Goal: Task Accomplishment & Management: Use online tool/utility

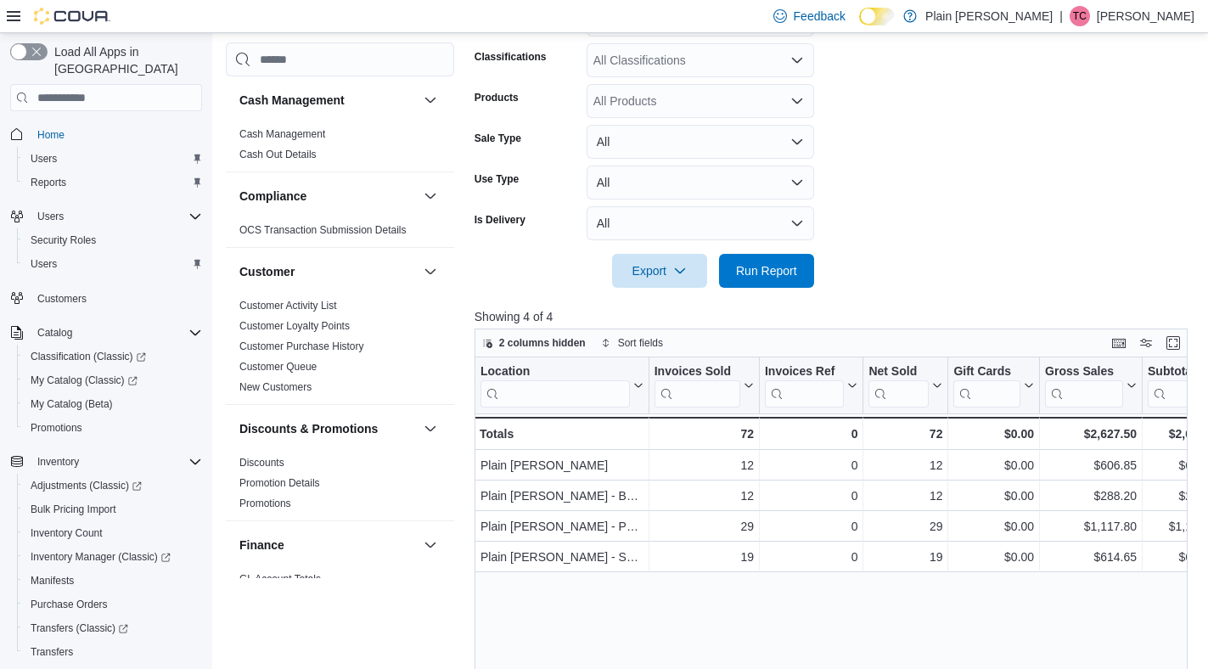
scroll to position [0, 183]
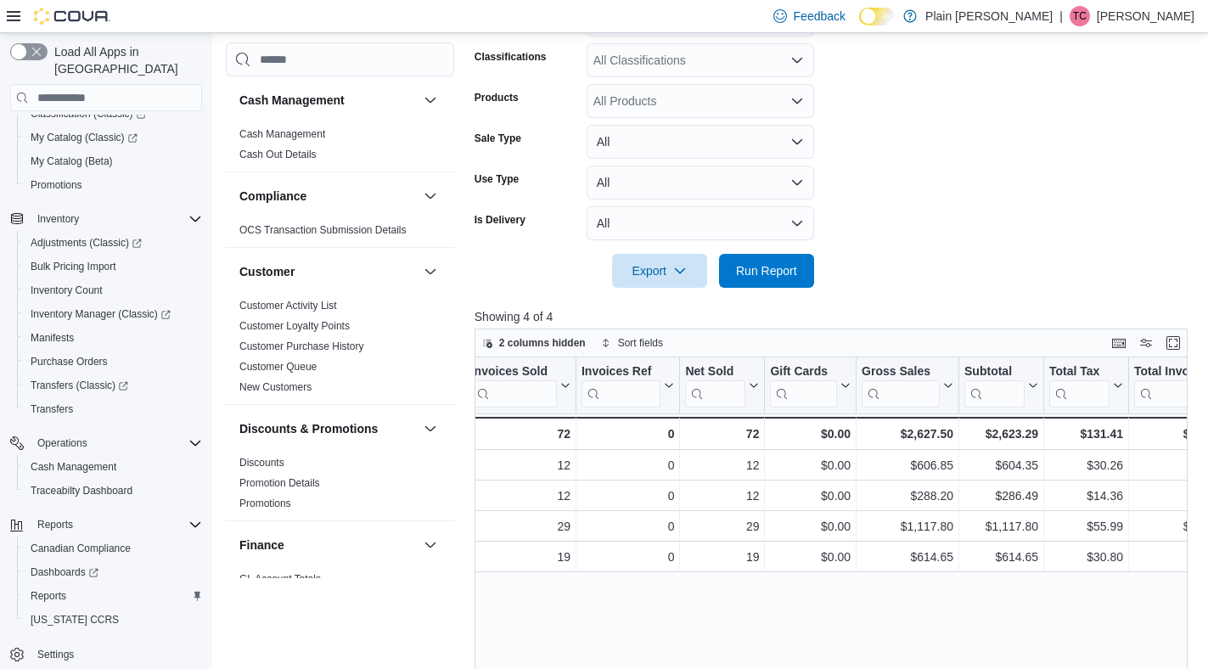
click at [787, 289] on div at bounding box center [835, 298] width 720 height 20
click at [784, 282] on span "Run Report" at bounding box center [766, 270] width 75 height 34
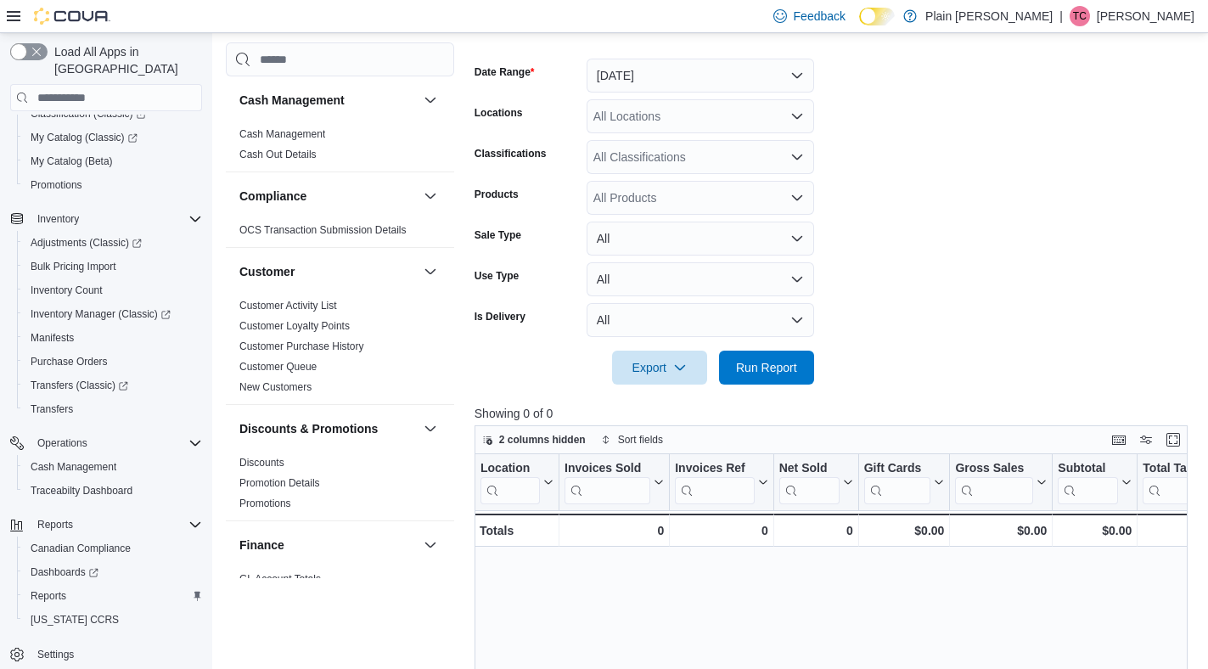
scroll to position [257, 0]
click at [683, 75] on button "[DATE]" at bounding box center [701, 74] width 228 height 34
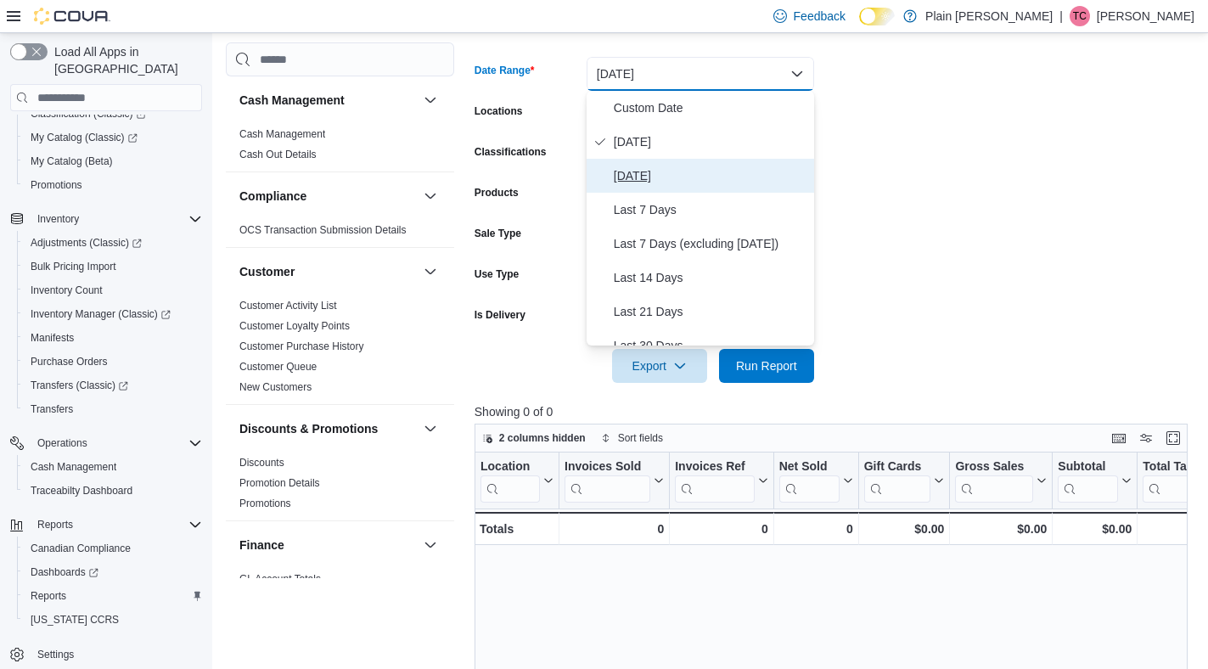
click at [694, 176] on span "[DATE]" at bounding box center [711, 176] width 194 height 20
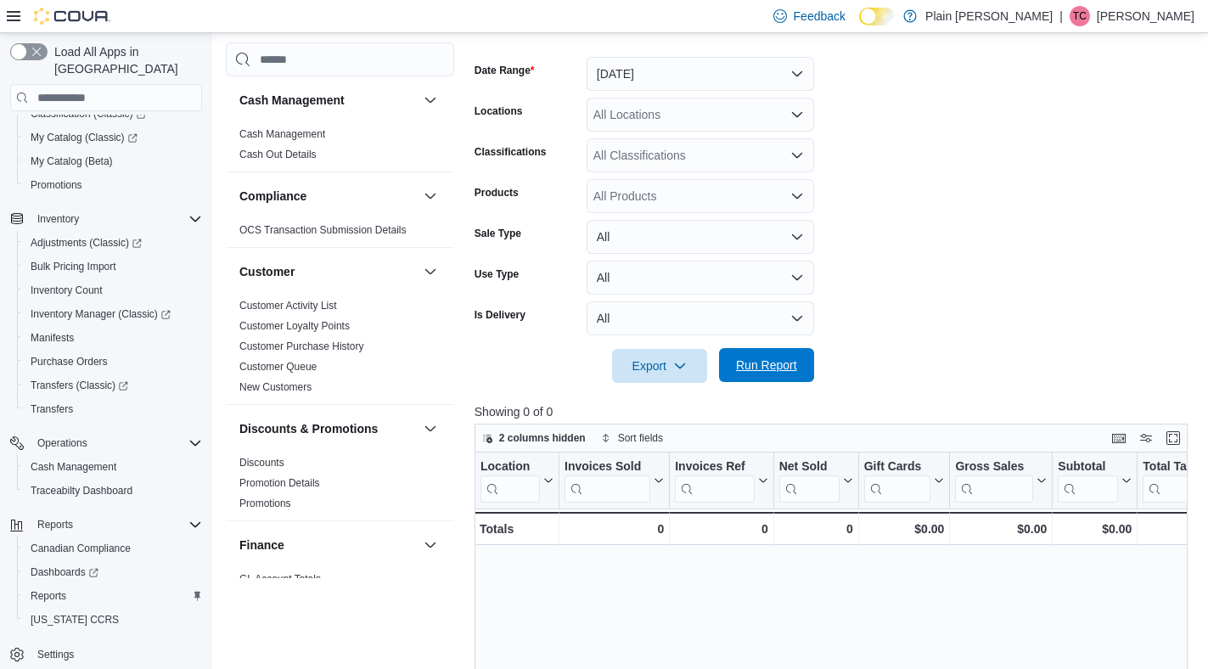
click at [775, 357] on span "Run Report" at bounding box center [766, 365] width 75 height 34
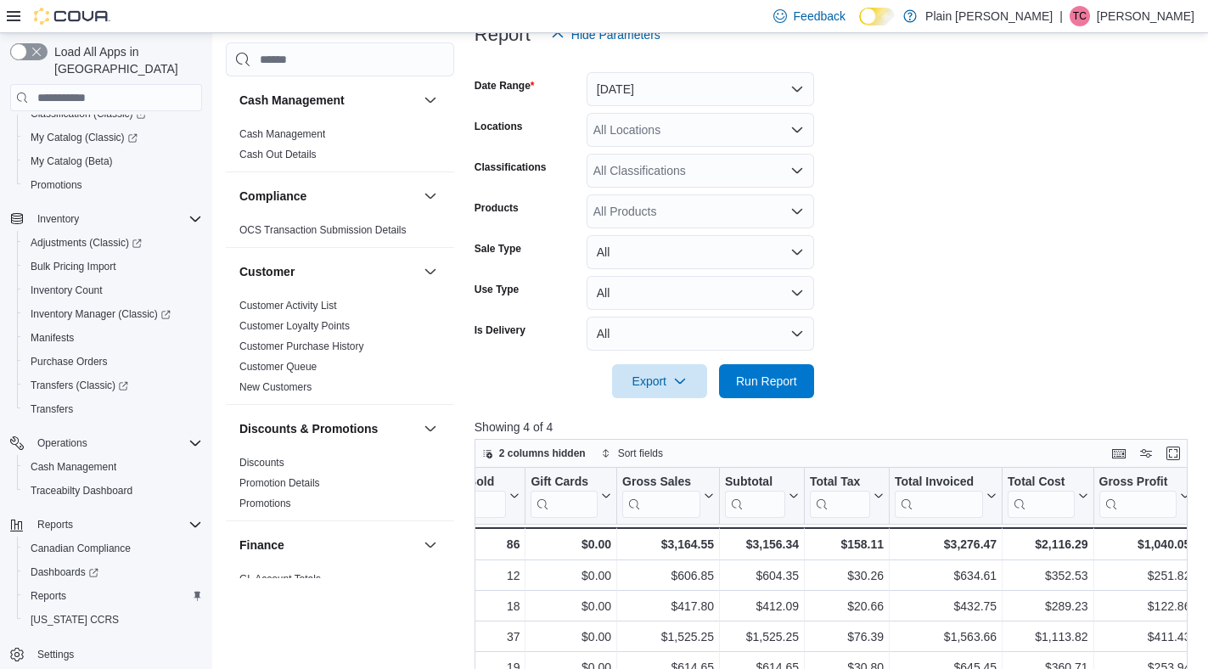
scroll to position [230, 0]
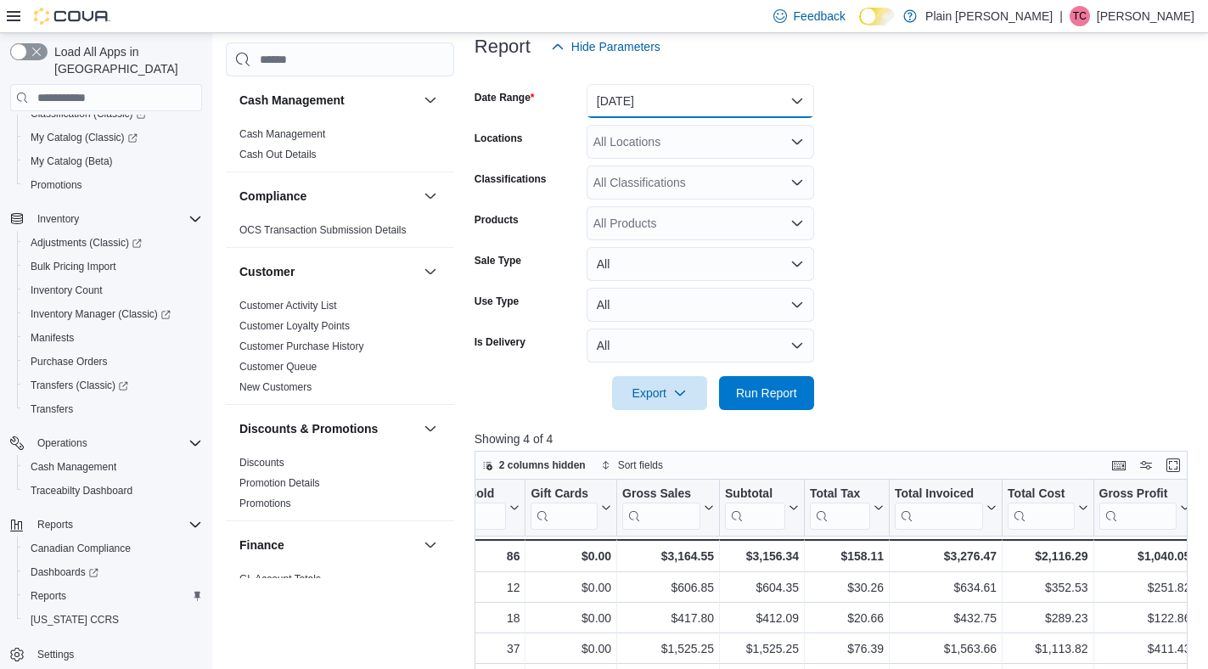
click at [595, 91] on button "[DATE]" at bounding box center [701, 101] width 228 height 34
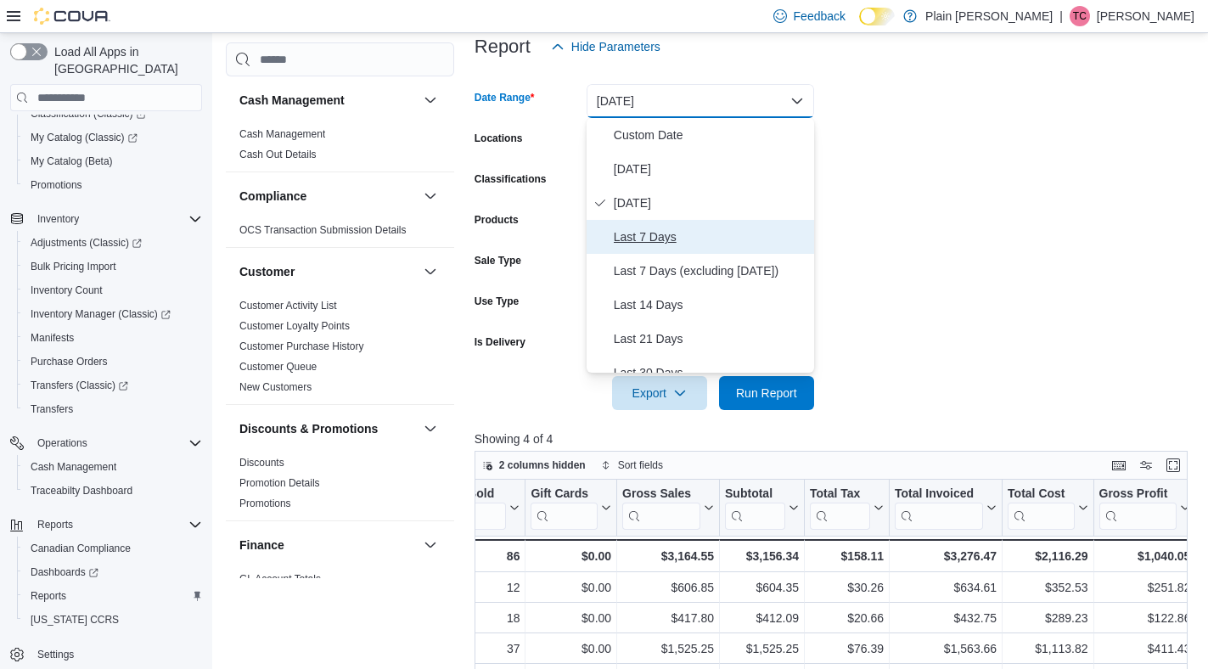
click at [703, 251] on button "Last 7 Days" at bounding box center [701, 237] width 228 height 34
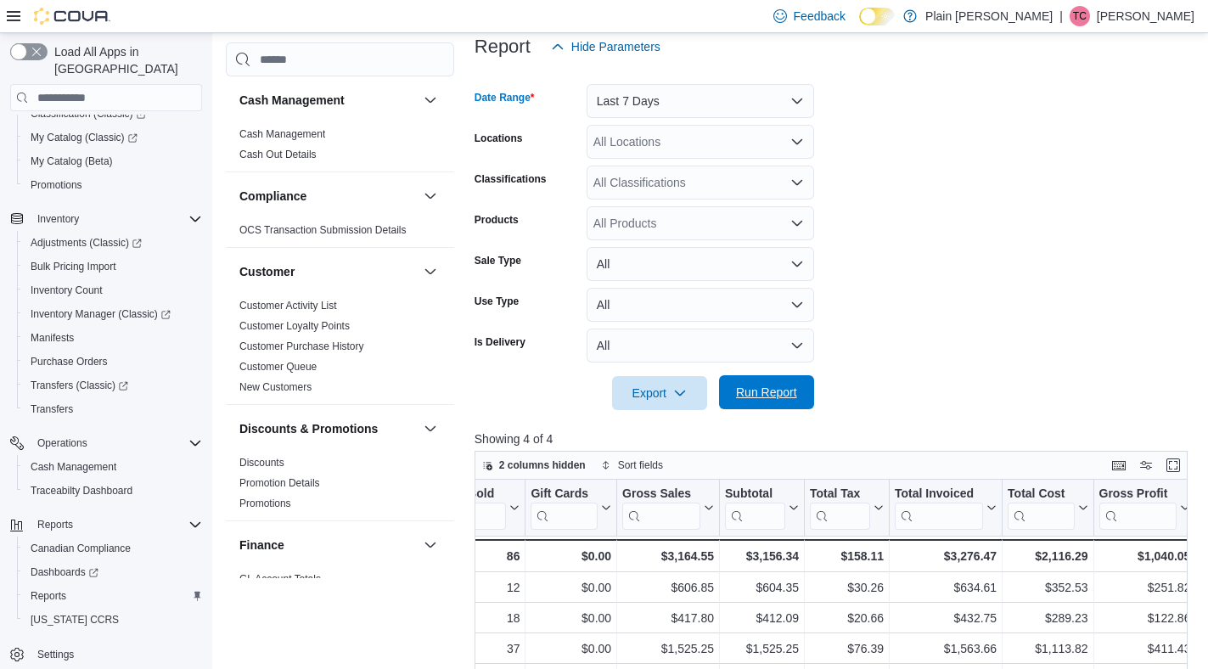
click at [764, 387] on span "Run Report" at bounding box center [766, 392] width 61 height 17
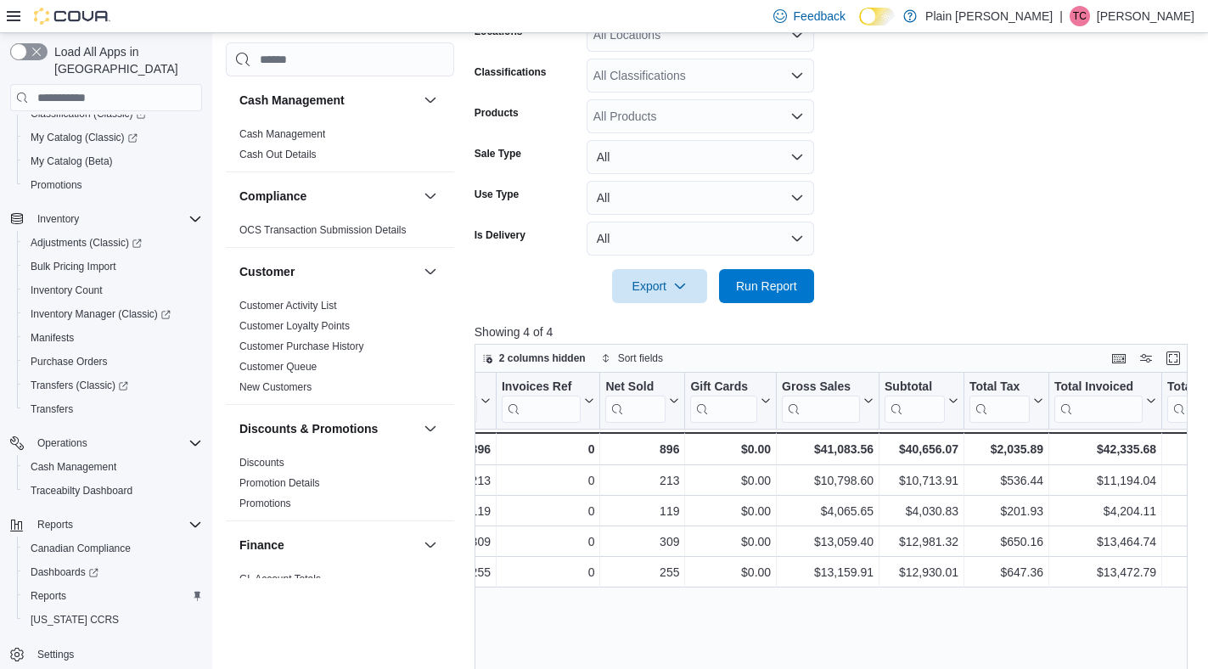
scroll to position [326, 0]
